Goal: Check status: Check status

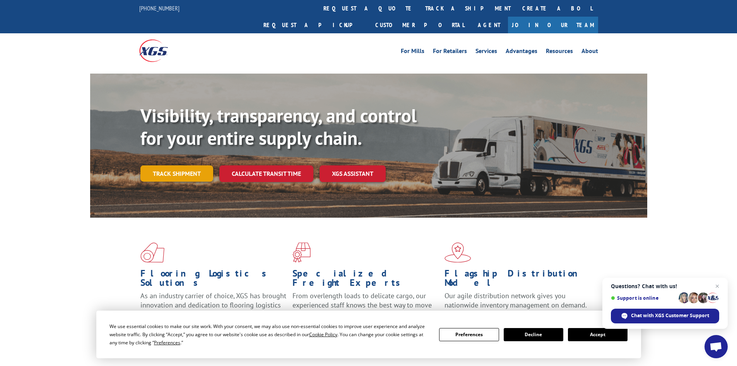
click at [177, 165] on link "Track shipment" at bounding box center [177, 173] width 73 height 16
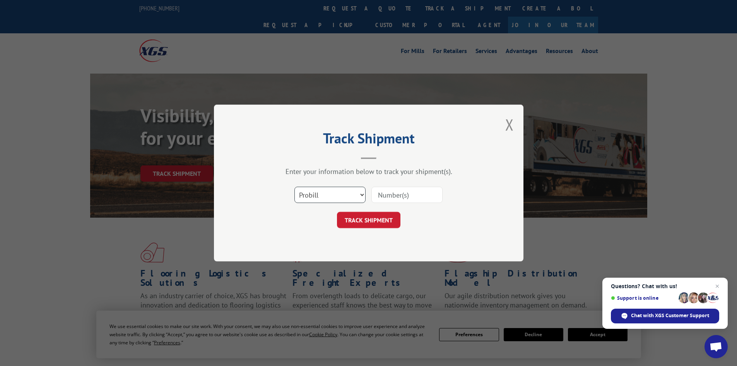
click at [322, 196] on select "Select category... Probill BOL PO" at bounding box center [330, 195] width 71 height 16
select select "po"
click at [295, 187] on select "Select category... Probill BOL PO" at bounding box center [330, 195] width 71 height 16
click at [392, 195] on input at bounding box center [407, 195] width 71 height 16
type input "98577304"
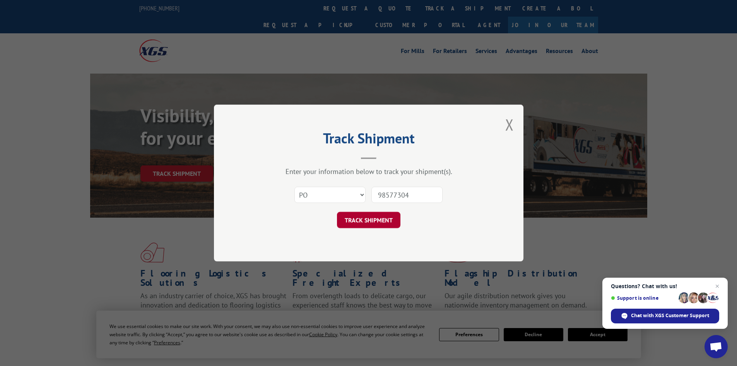
click at [376, 222] on button "TRACK SHIPMENT" at bounding box center [368, 220] width 63 height 16
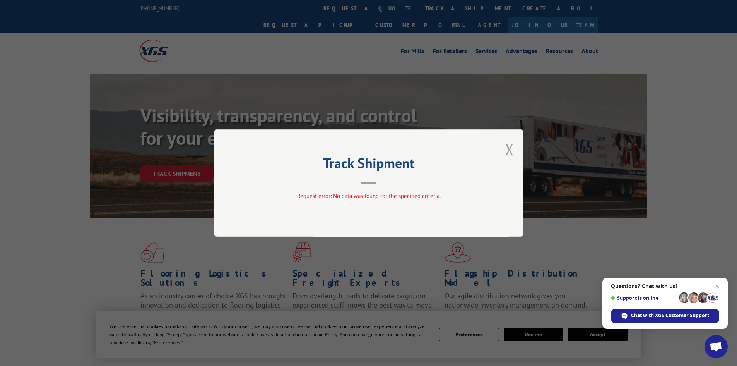
click at [509, 147] on button "Close modal" at bounding box center [510, 149] width 9 height 21
